Goal: Navigation & Orientation: Find specific page/section

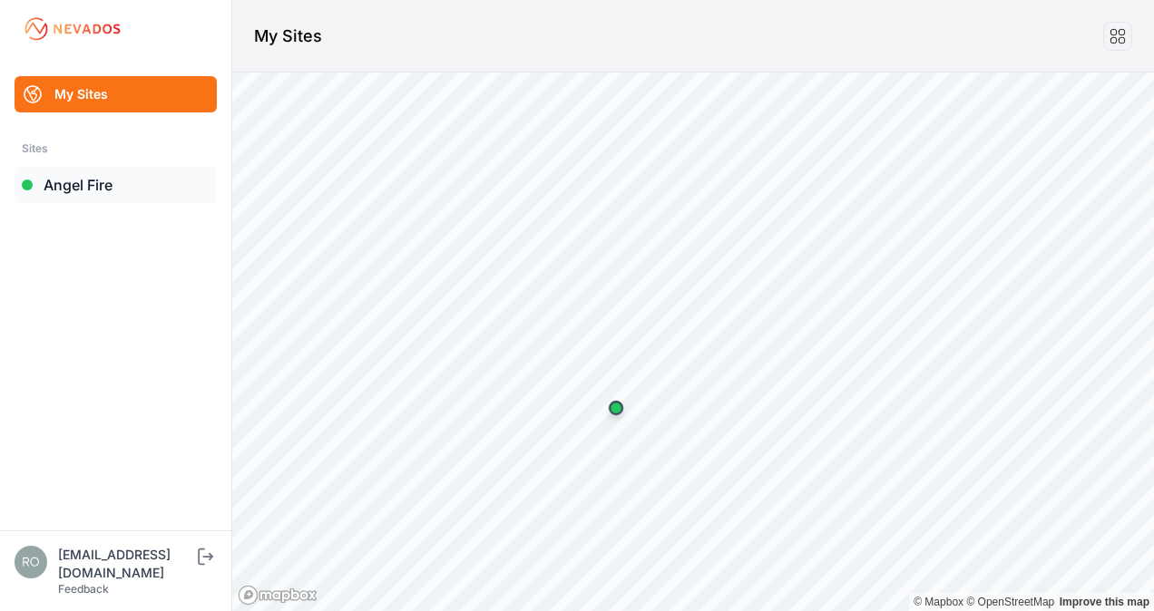
click at [83, 181] on link "Angel Fire" at bounding box center [116, 185] width 202 height 36
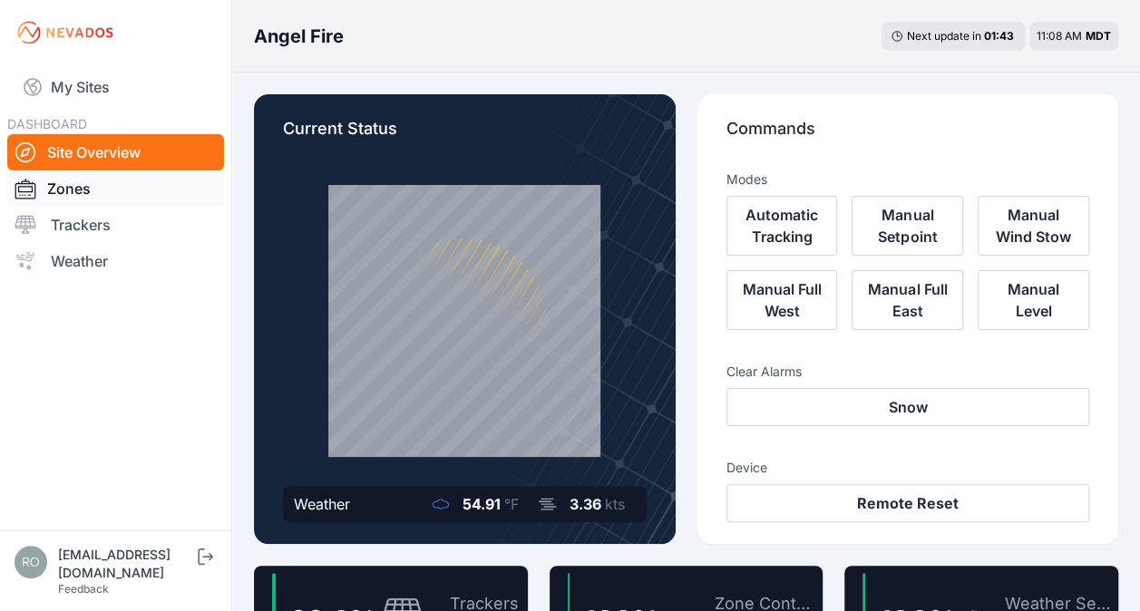
click at [116, 191] on link "Zones" at bounding box center [115, 189] width 217 height 36
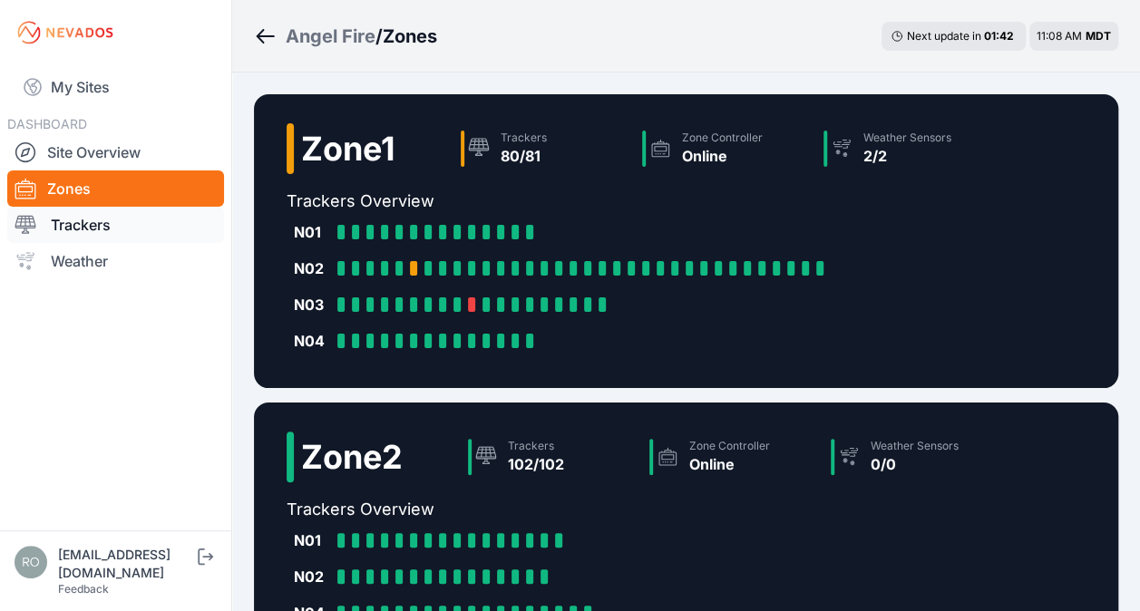
click at [118, 227] on link "Trackers" at bounding box center [115, 225] width 217 height 36
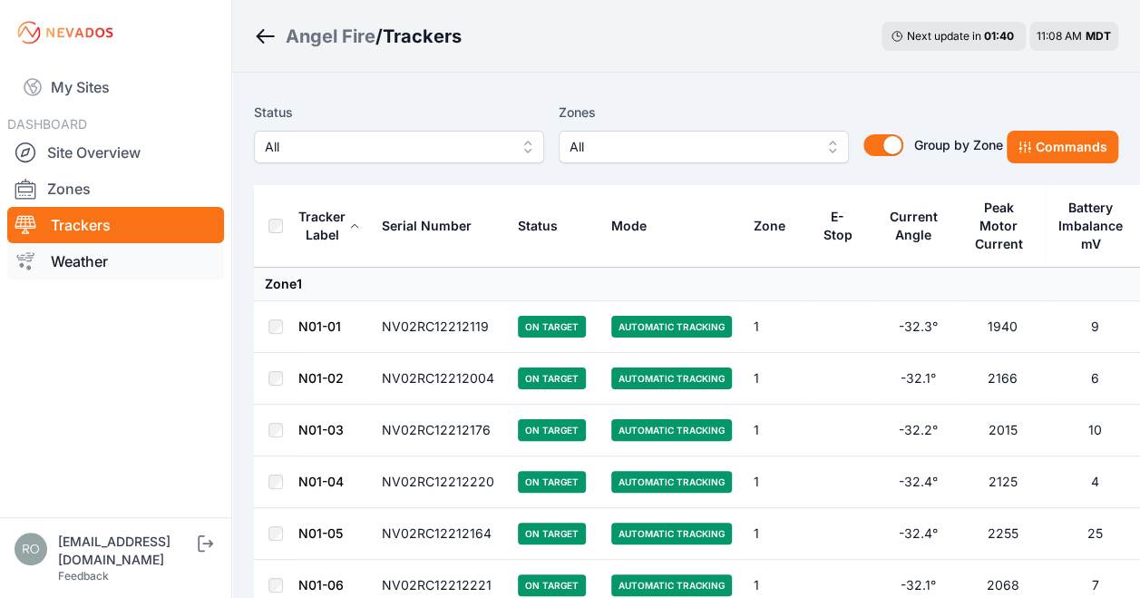
click at [118, 261] on link "Weather" at bounding box center [115, 261] width 217 height 36
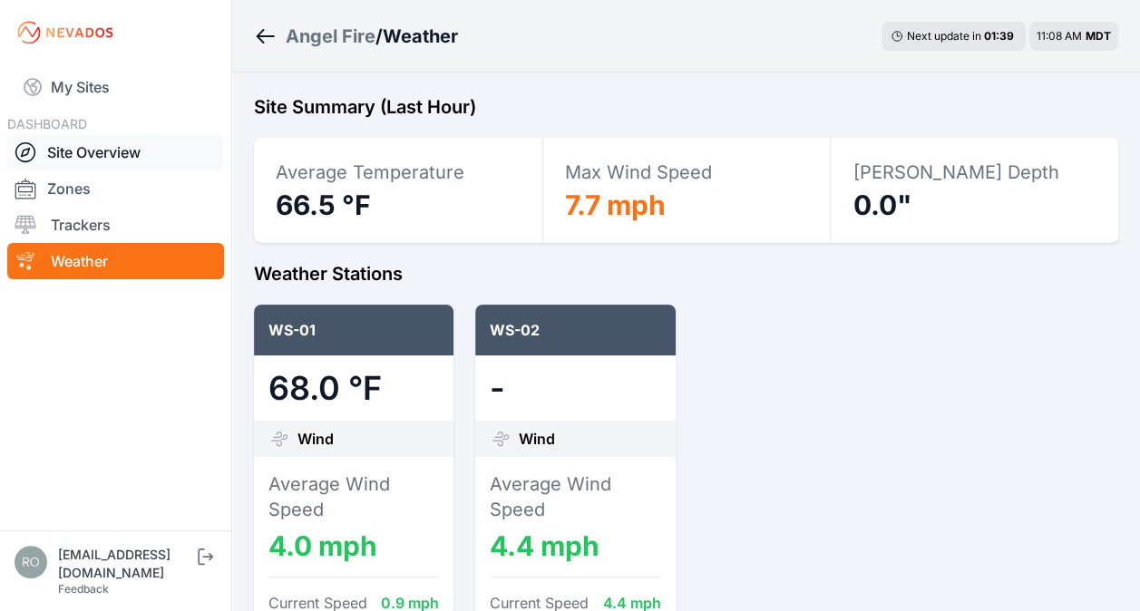
click at [100, 155] on link "Site Overview" at bounding box center [115, 152] width 217 height 36
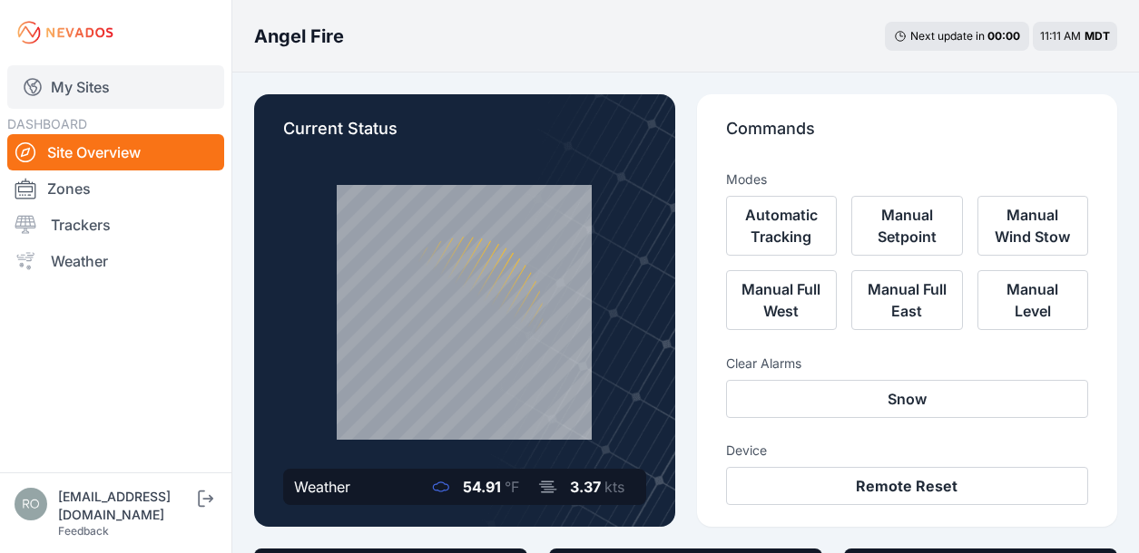
click at [103, 83] on link "My Sites" at bounding box center [115, 87] width 217 height 44
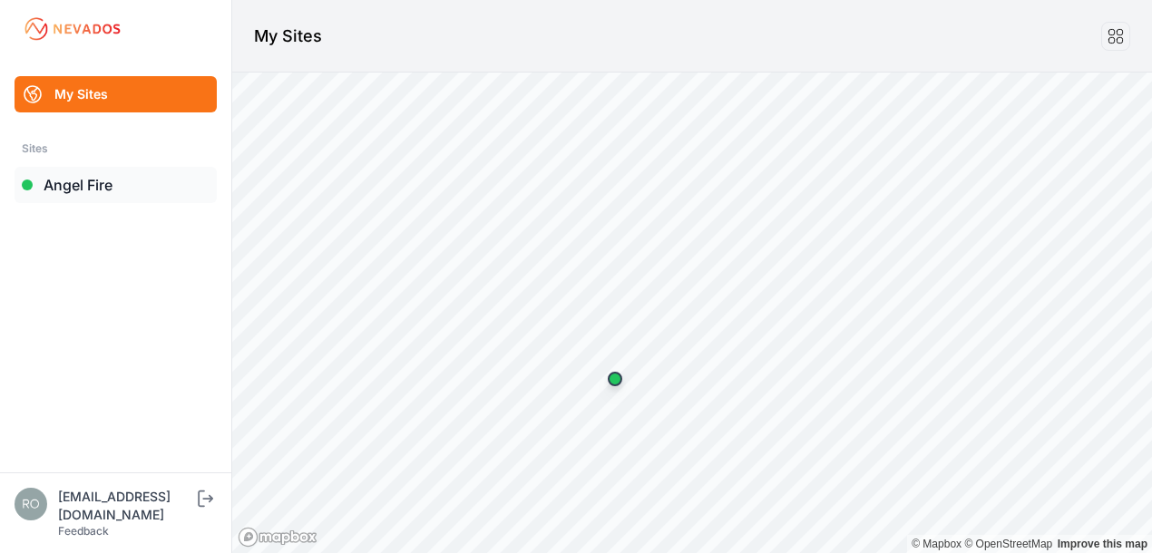
click at [58, 192] on link "Angel Fire" at bounding box center [116, 185] width 202 height 36
